Goal: Information Seeking & Learning: Check status

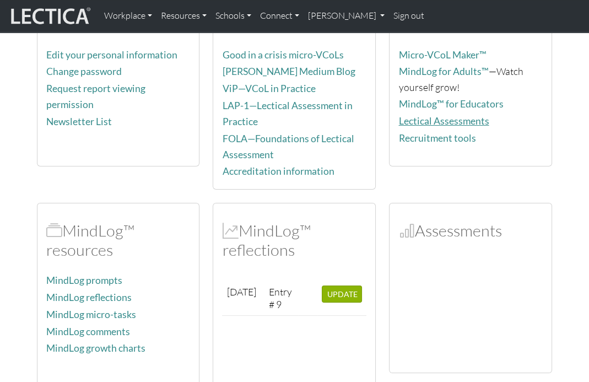
scroll to position [133, 0]
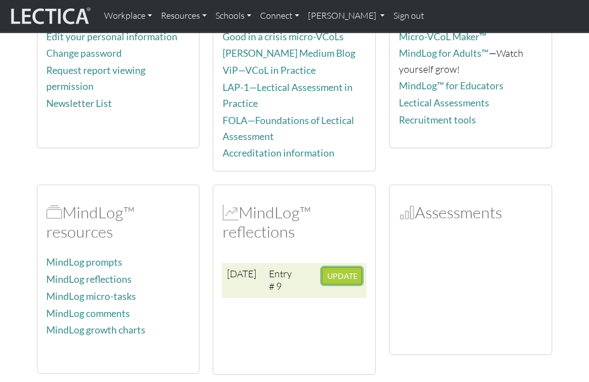
click at [343, 271] on span "UPDATE" at bounding box center [342, 275] width 30 height 9
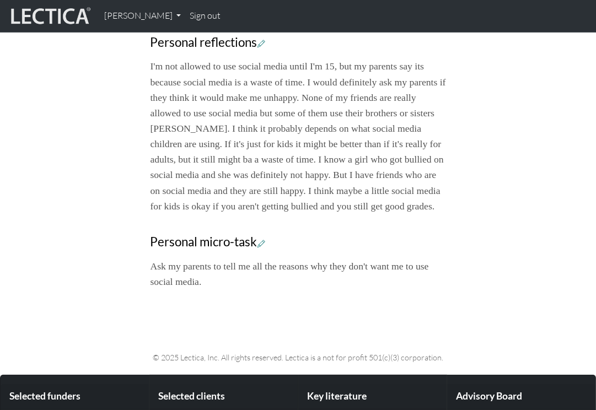
scroll to position [431, 0]
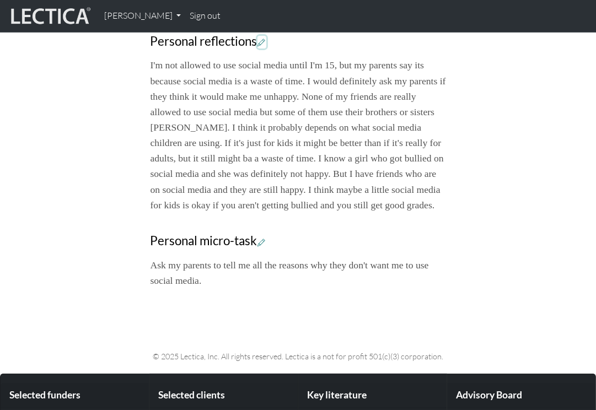
click at [263, 48] on button at bounding box center [261, 42] width 9 height 13
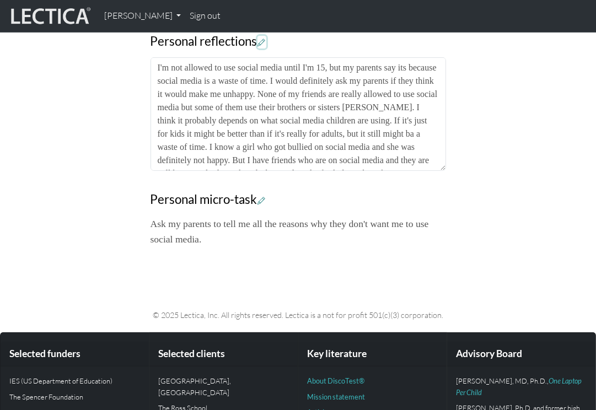
click at [263, 47] on icon at bounding box center [262, 41] width 8 height 9
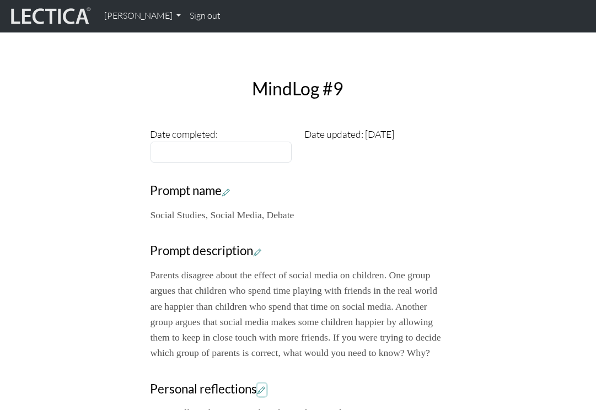
scroll to position [0, 0]
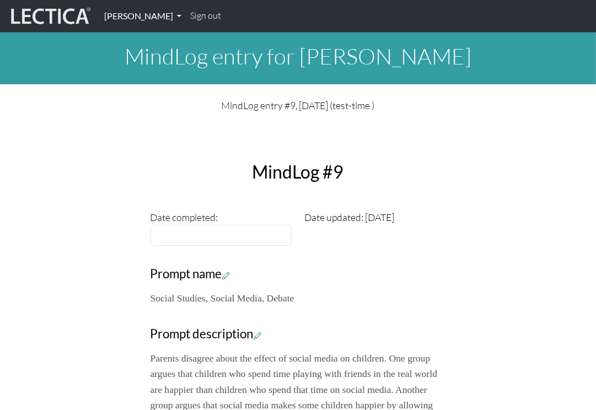
click at [154, 17] on link "[PERSON_NAME]" at bounding box center [143, 15] width 86 height 23
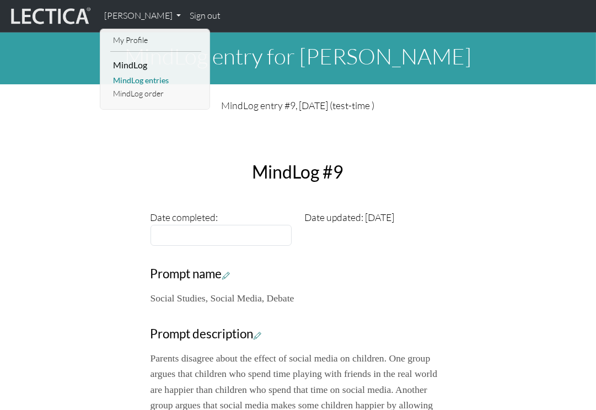
click at [161, 79] on link "MindLog entries" at bounding box center [155, 81] width 91 height 14
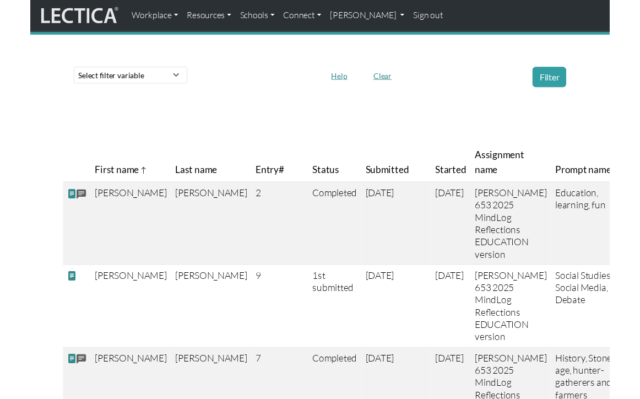
scroll to position [52, 0]
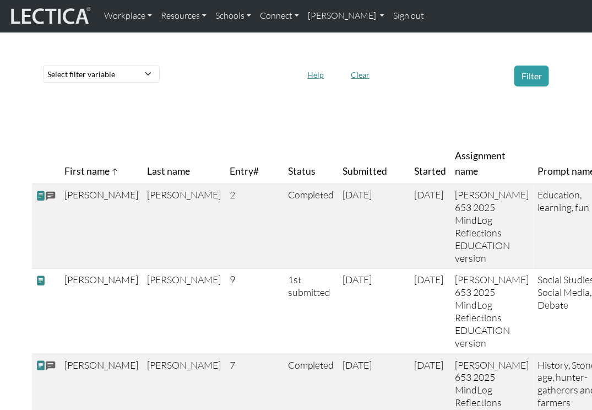
click at [181, 87] on div "Select filter variable First name Last name Entry# Status Submitted Started Ass…" at bounding box center [297, 76] width 516 height 30
click at [116, 172] on icon at bounding box center [115, 171] width 8 height 9
click at [115, 172] on icon at bounding box center [115, 171] width 8 height 9
click at [411, 174] on th "Started" at bounding box center [431, 164] width 41 height 40
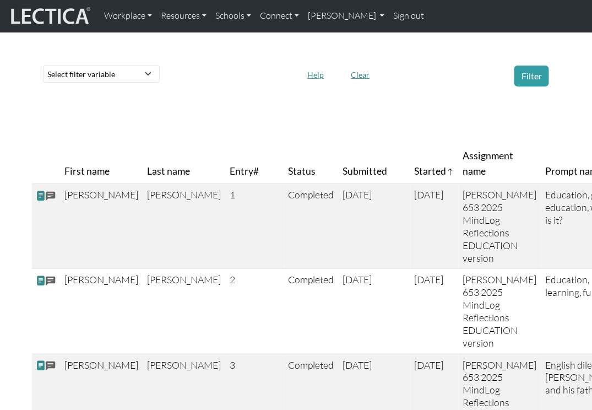
click at [447, 171] on icon at bounding box center [451, 171] width 8 height 9
click at [138, 73] on select "Select filter variable First name Last name Entry# Status Submitted Started Ass…" at bounding box center [101, 74] width 117 height 17
select select "prompt_name"
click at [43, 83] on select "Select filter variable First name Last name Entry# Status Submitted Started Ass…" at bounding box center [101, 74] width 117 height 17
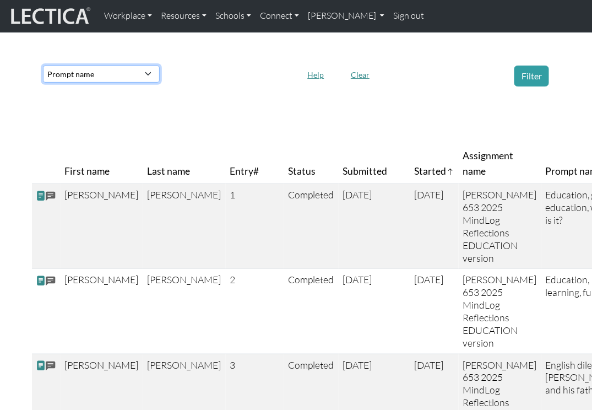
select select
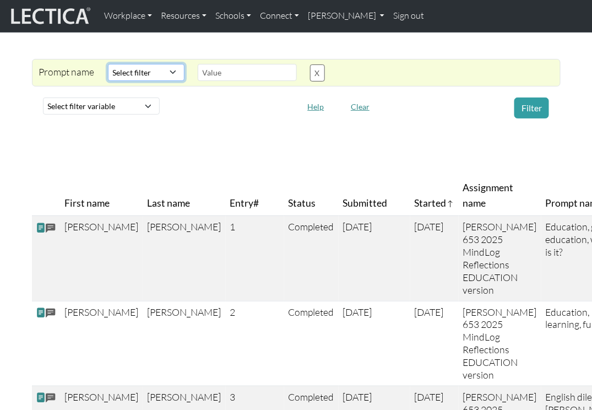
click at [160, 69] on select "Select filter Contains Equals Does not equal" at bounding box center [146, 72] width 77 height 17
select select "icontains"
click at [108, 64] on select "Select filter Contains Equals Does not equal" at bounding box center [146, 72] width 77 height 17
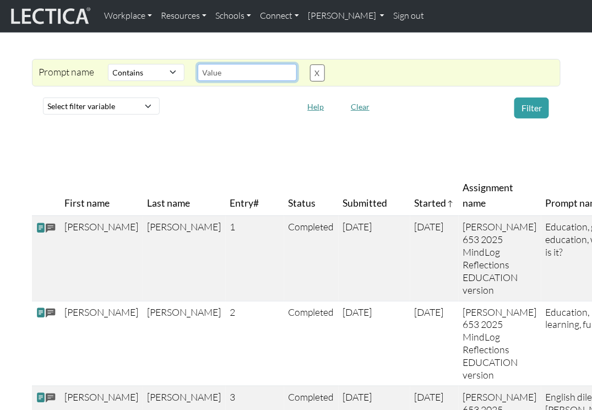
click at [221, 77] on input "text" at bounding box center [247, 72] width 99 height 17
type input "c"
type input "water"
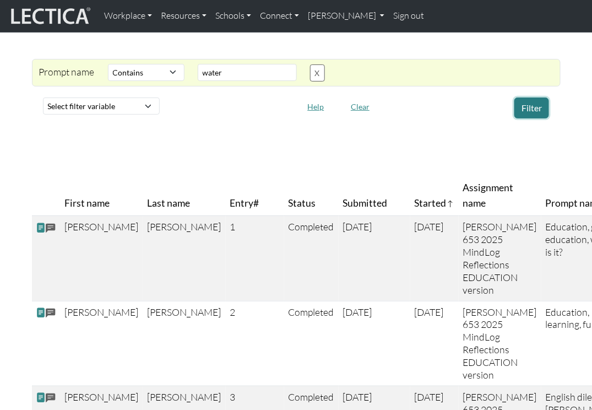
click at [531, 103] on button "Filter" at bounding box center [532, 108] width 35 height 21
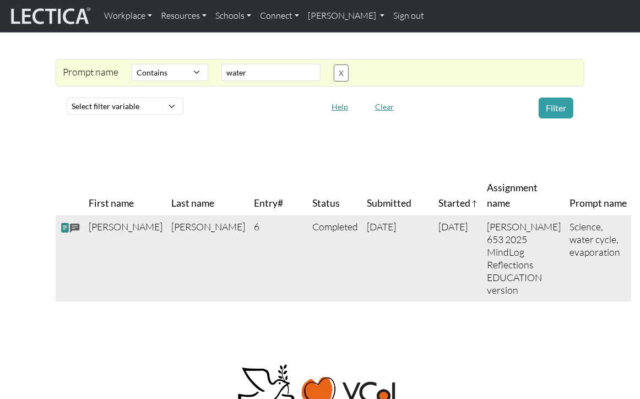
click at [64, 222] on span at bounding box center [65, 228] width 10 height 12
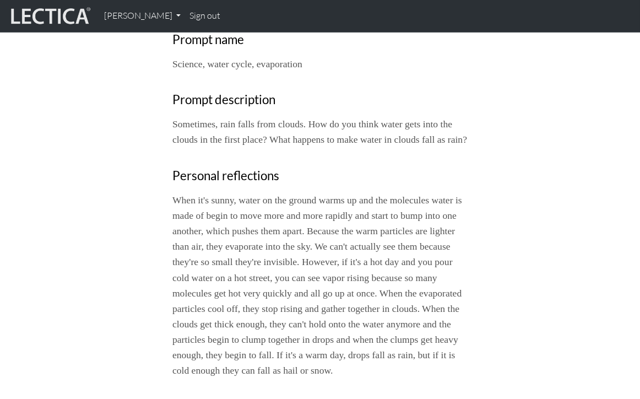
scroll to position [215, 0]
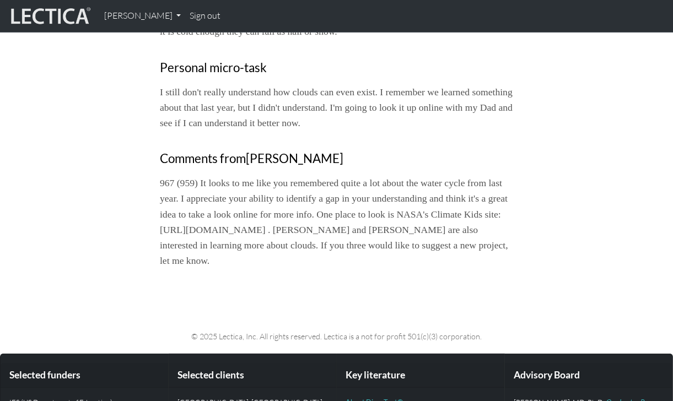
scroll to position [520, 0]
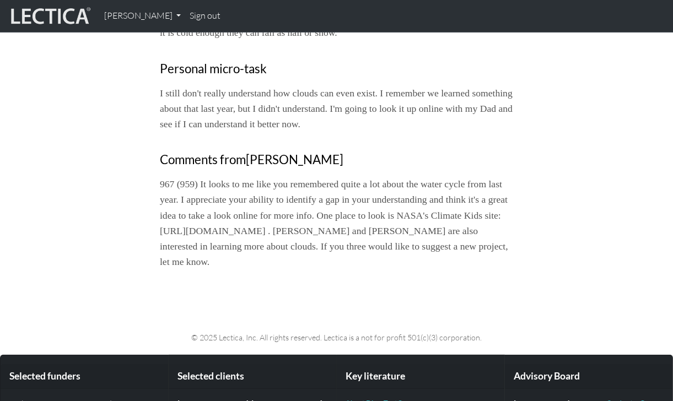
drag, startPoint x: 160, startPoint y: 201, endPoint x: 372, endPoint y: 287, distance: 228.6
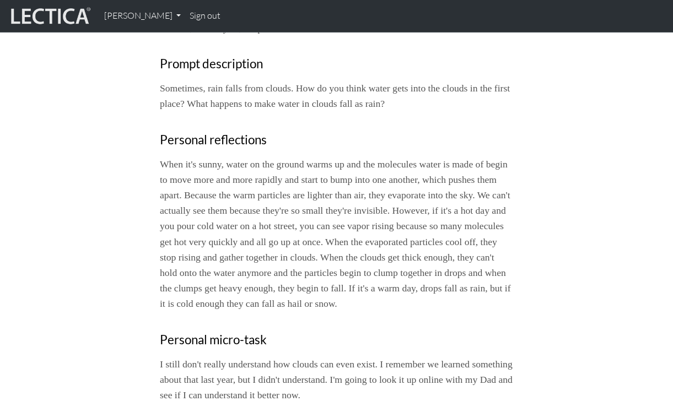
scroll to position [238, 0]
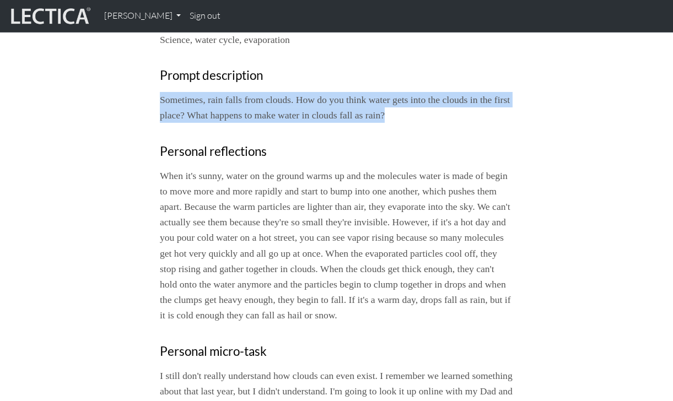
drag, startPoint x: 160, startPoint y: 95, endPoint x: 444, endPoint y: 121, distance: 285.0
click at [444, 121] on p "Sometimes, rain falls from clouds. How do you think water gets into the clouds …" at bounding box center [336, 107] width 353 height 31
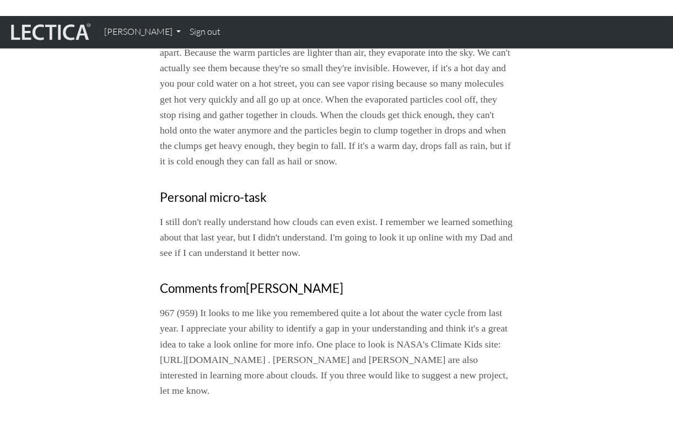
scroll to position [409, 0]
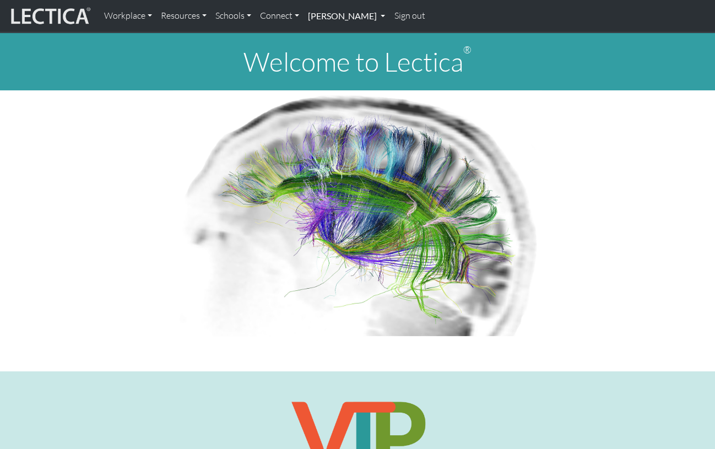
click at [371, 17] on link "Francis Marshall" at bounding box center [347, 15] width 86 height 23
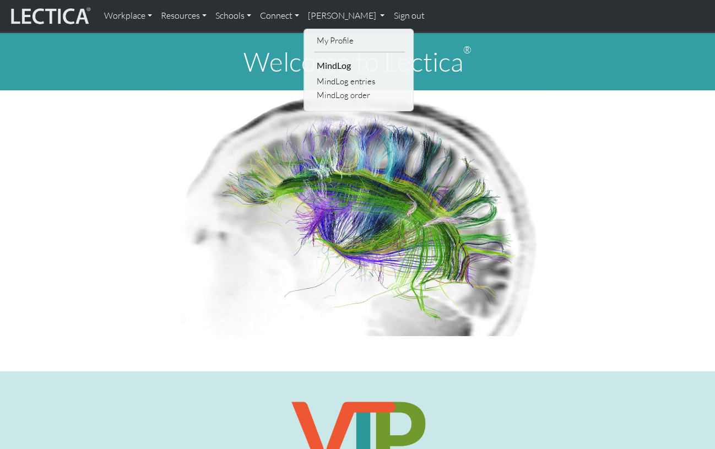
click at [397, 16] on link "Sign out" at bounding box center [409, 15] width 40 height 23
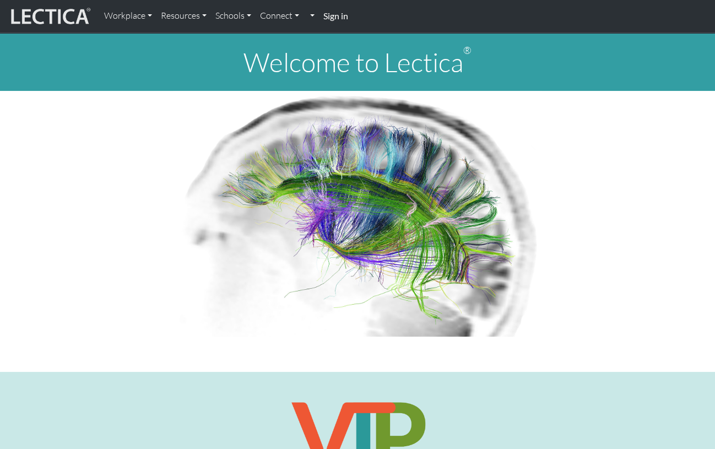
click at [336, 16] on strong "Sign in" at bounding box center [335, 15] width 25 height 10
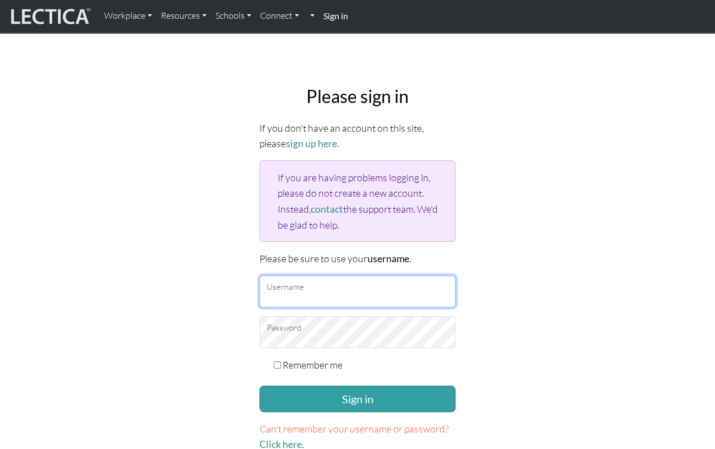
click at [313, 293] on input "Username" at bounding box center [358, 292] width 196 height 32
type input "mindlog5thteacher"
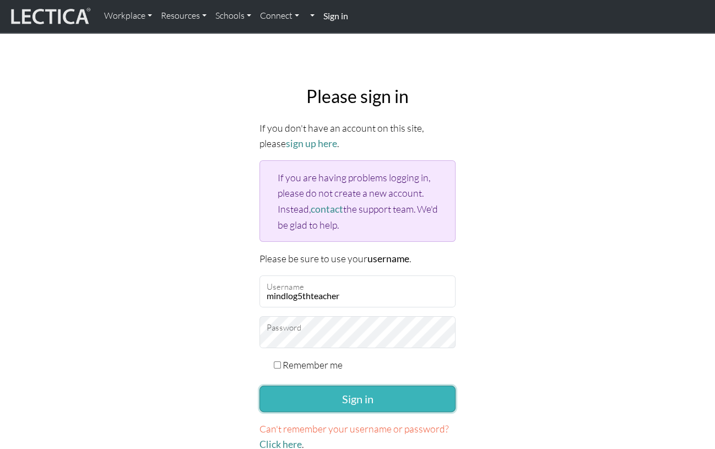
click at [335, 398] on button "Sign in" at bounding box center [358, 399] width 196 height 26
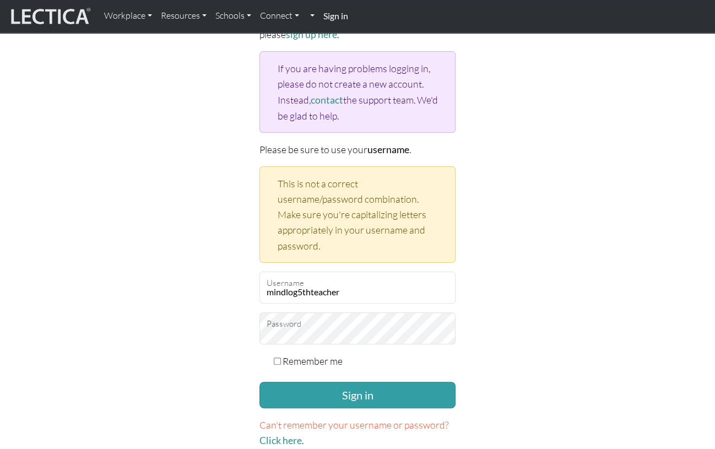
scroll to position [113, 0]
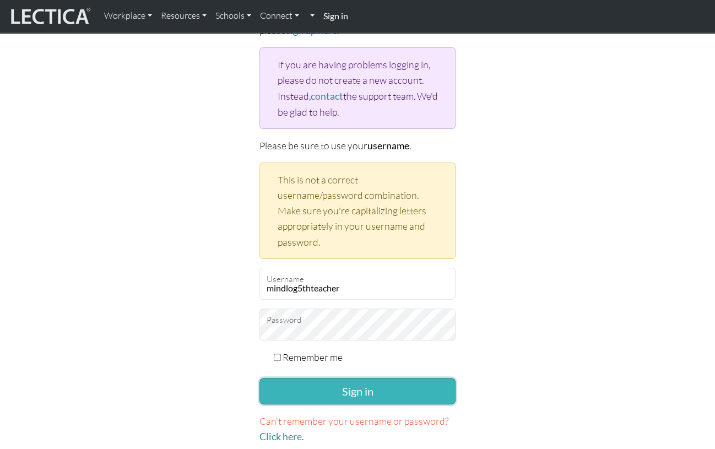
click at [337, 386] on button "Sign in" at bounding box center [358, 391] width 196 height 26
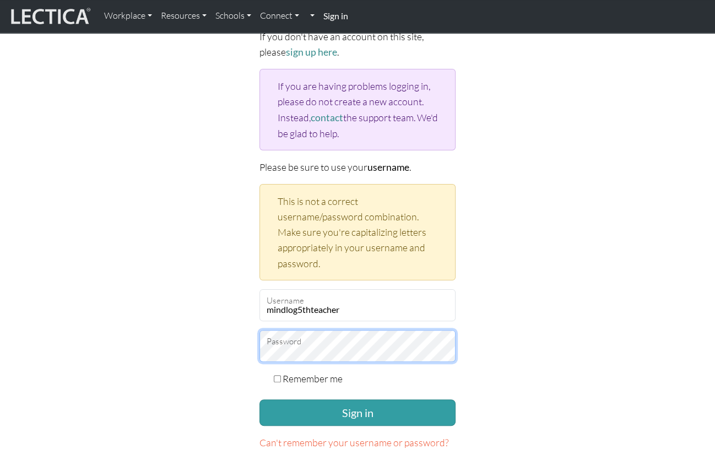
scroll to position [96, 0]
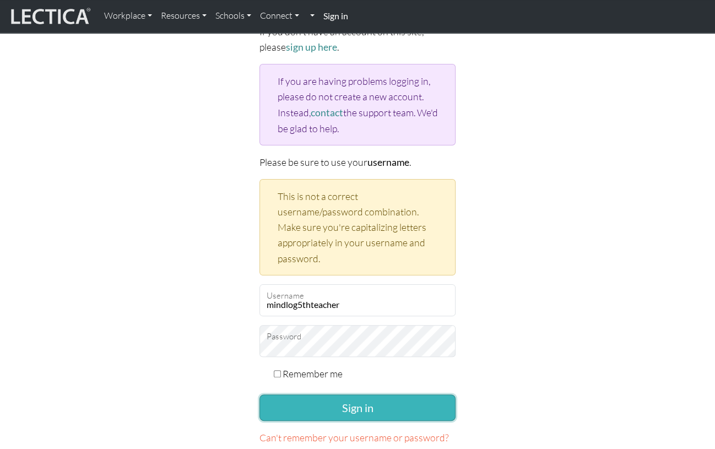
click at [316, 403] on button "Sign in" at bounding box center [358, 408] width 196 height 26
